Goal: Task Accomplishment & Management: Use online tool/utility

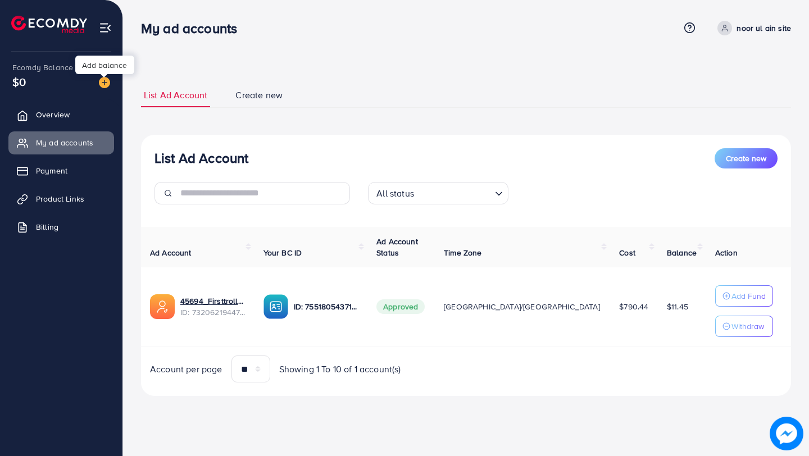
click at [106, 83] on img at bounding box center [104, 82] width 11 height 11
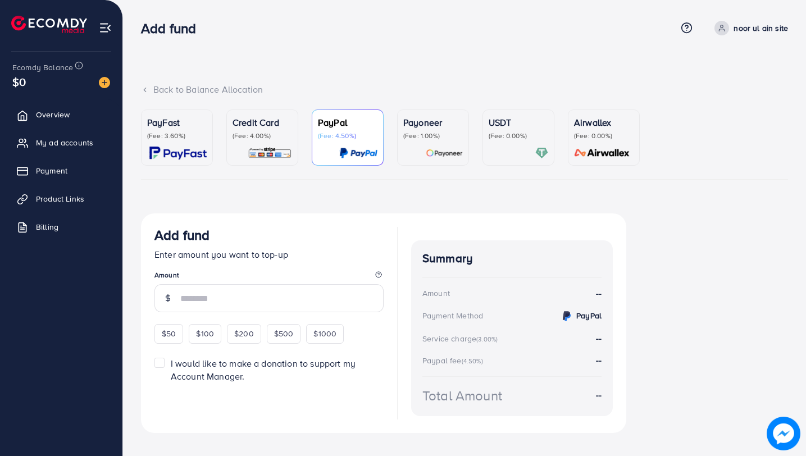
click at [257, 144] on div "Credit Card (Fee: 4.00%)" at bounding box center [263, 138] width 60 height 44
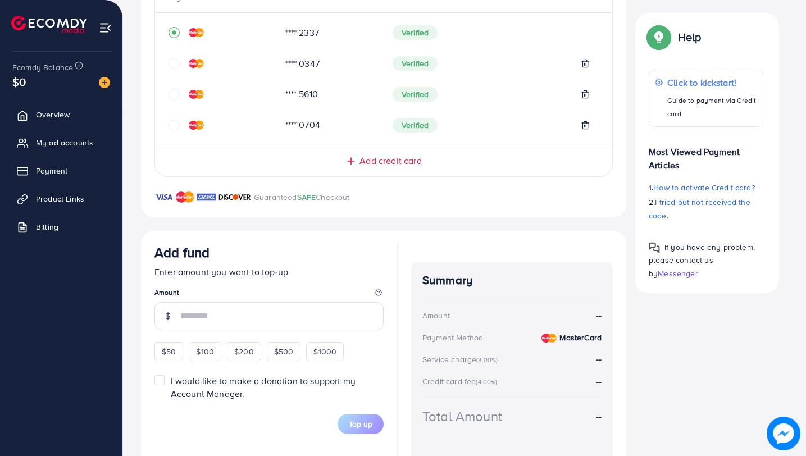
scroll to position [279, 0]
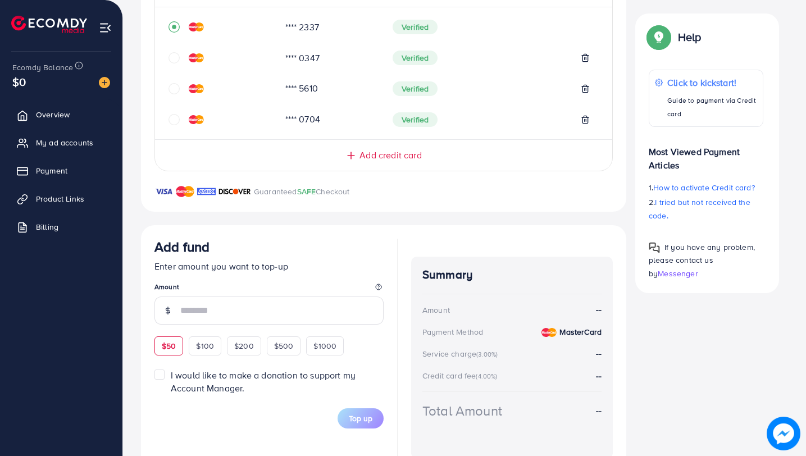
click at [175, 340] on span "$50" at bounding box center [169, 345] width 14 height 11
type input "**"
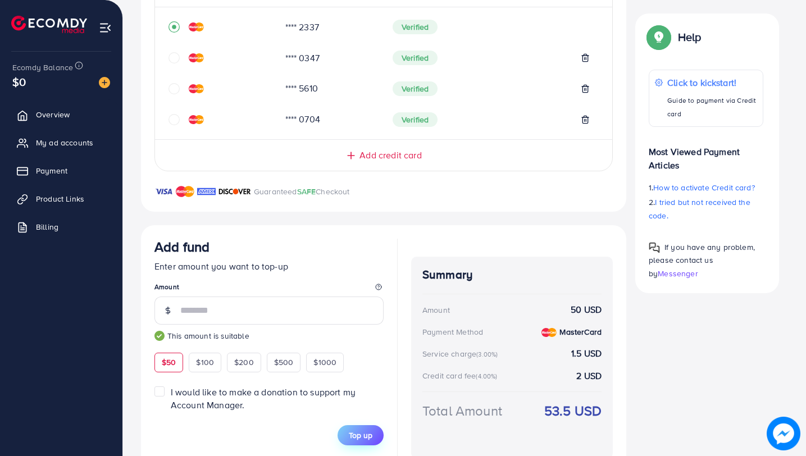
click at [362, 434] on span "Top up" at bounding box center [361, 435] width 24 height 11
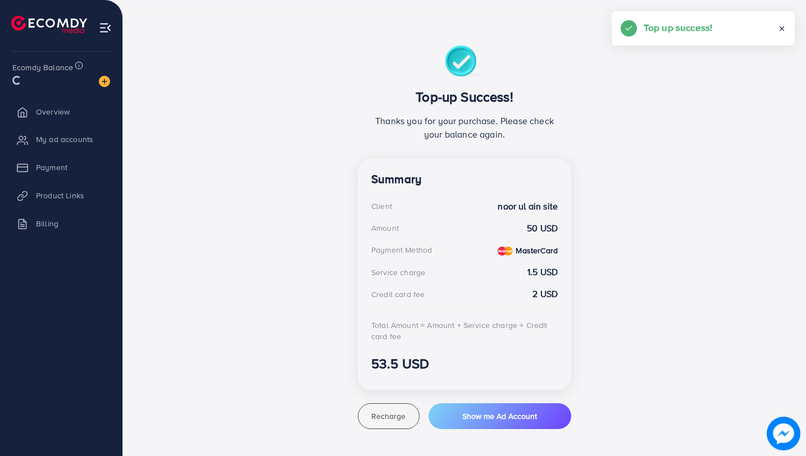
scroll to position [168, 0]
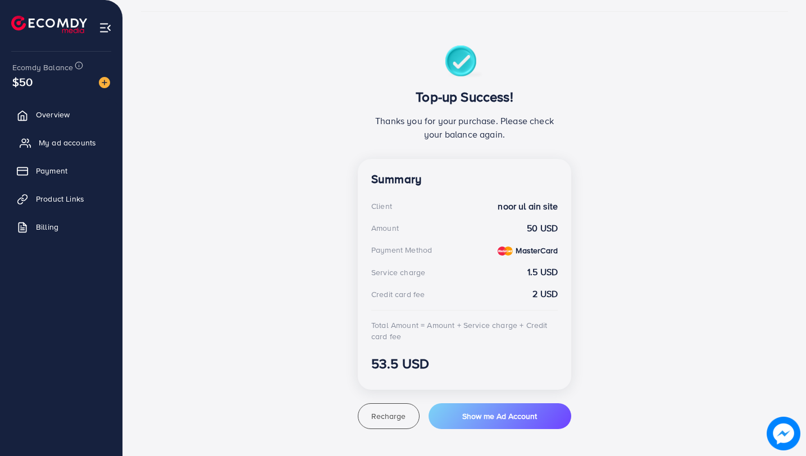
click at [88, 140] on span "My ad accounts" at bounding box center [67, 142] width 57 height 11
